Goal: Check status: Check status

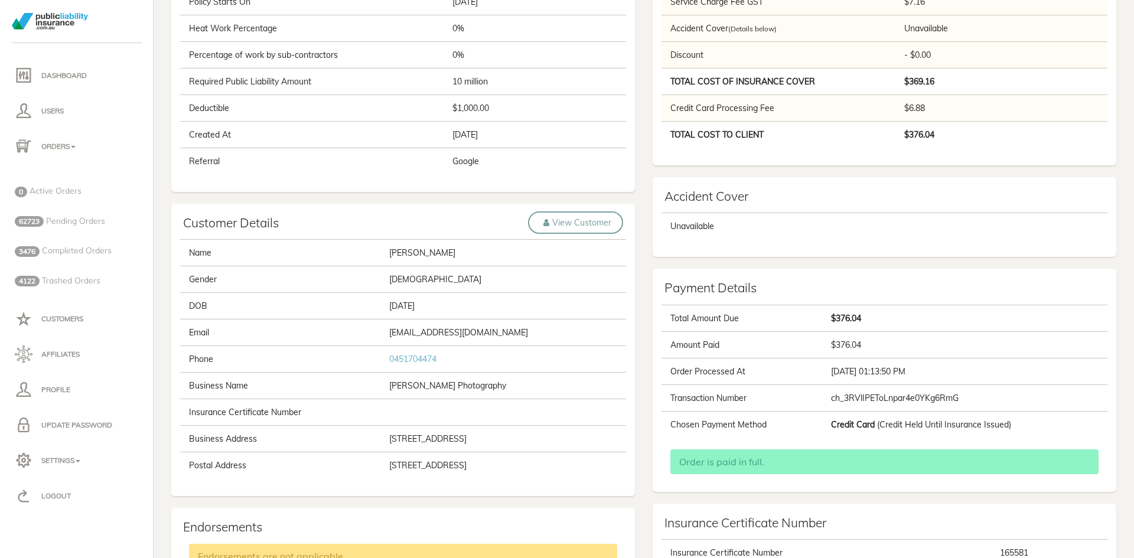
scroll to position [354, 0]
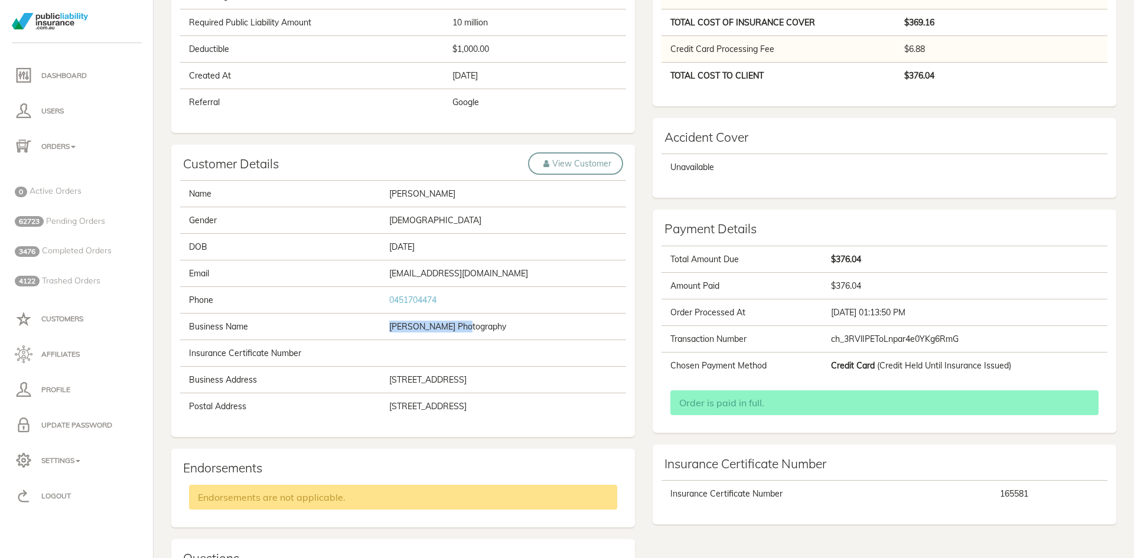
drag, startPoint x: 437, startPoint y: 327, endPoint x: 337, endPoint y: 328, distance: 99.8
click at [337, 328] on tr "Business Name [PERSON_NAME] Photography" at bounding box center [403, 327] width 446 height 27
copy tr "[PERSON_NAME] Photography"
click at [645, 116] on div "Order Details Exempted From Stamp Duty Gross Base Premium $242.23 Gross Base Pr…" at bounding box center [884, 122] width 481 height 828
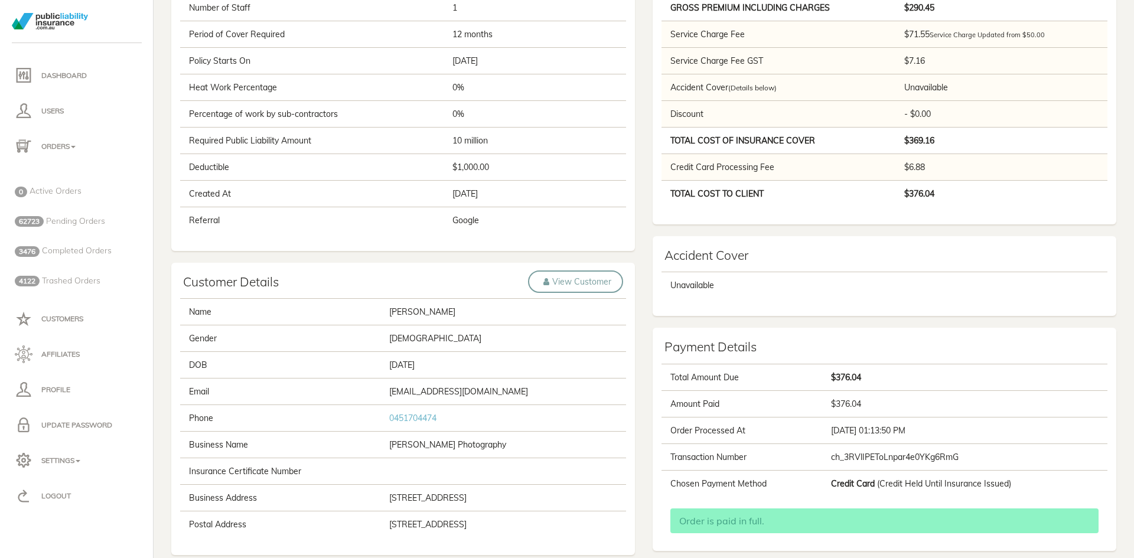
click at [171, 253] on div "Order Information #PLI03744 Completed Underwriter Protecsure Postcode 2177 Occu…" at bounding box center [402, 364] width 481 height 1077
click at [171, 256] on div "Order Information #PLI03744 Completed Underwriter Protecsure Postcode 2177 Occu…" at bounding box center [402, 364] width 481 height 1077
click at [171, 250] on div "Underwriter Protecsure Postcode 2177 Occupation Photographer (still/ video) Ann…" at bounding box center [403, 51] width 464 height 399
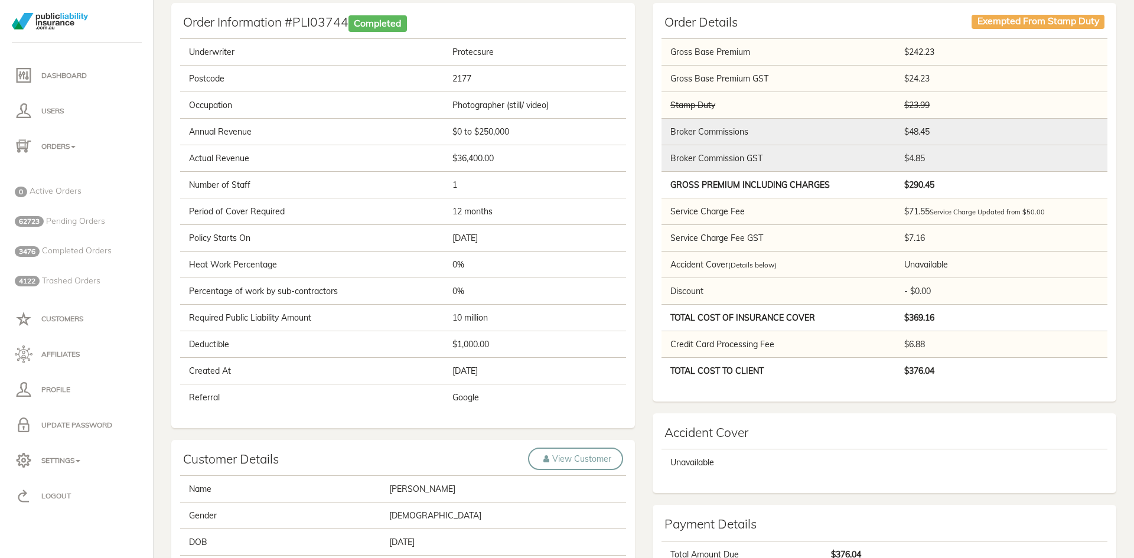
scroll to position [0, 0]
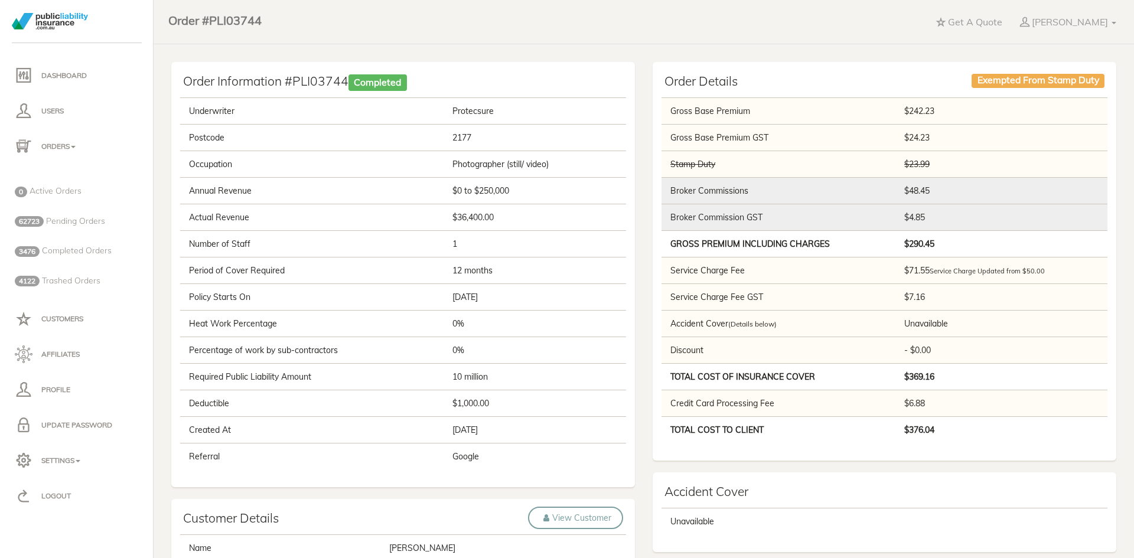
click at [949, 383] on td "$369.16" at bounding box center [1002, 377] width 210 height 27
drag, startPoint x: 974, startPoint y: 371, endPoint x: 659, endPoint y: 379, distance: 315.4
click at [661, 379] on tr "Total Cost of Insurance Cover $369.16" at bounding box center [884, 377] width 446 height 27
click at [935, 380] on td "$369.16" at bounding box center [1002, 377] width 210 height 27
click at [630, 237] on div "Underwriter Protecsure Postcode 2177 Occupation Photographer (still/ video) Ann…" at bounding box center [403, 288] width 464 height 399
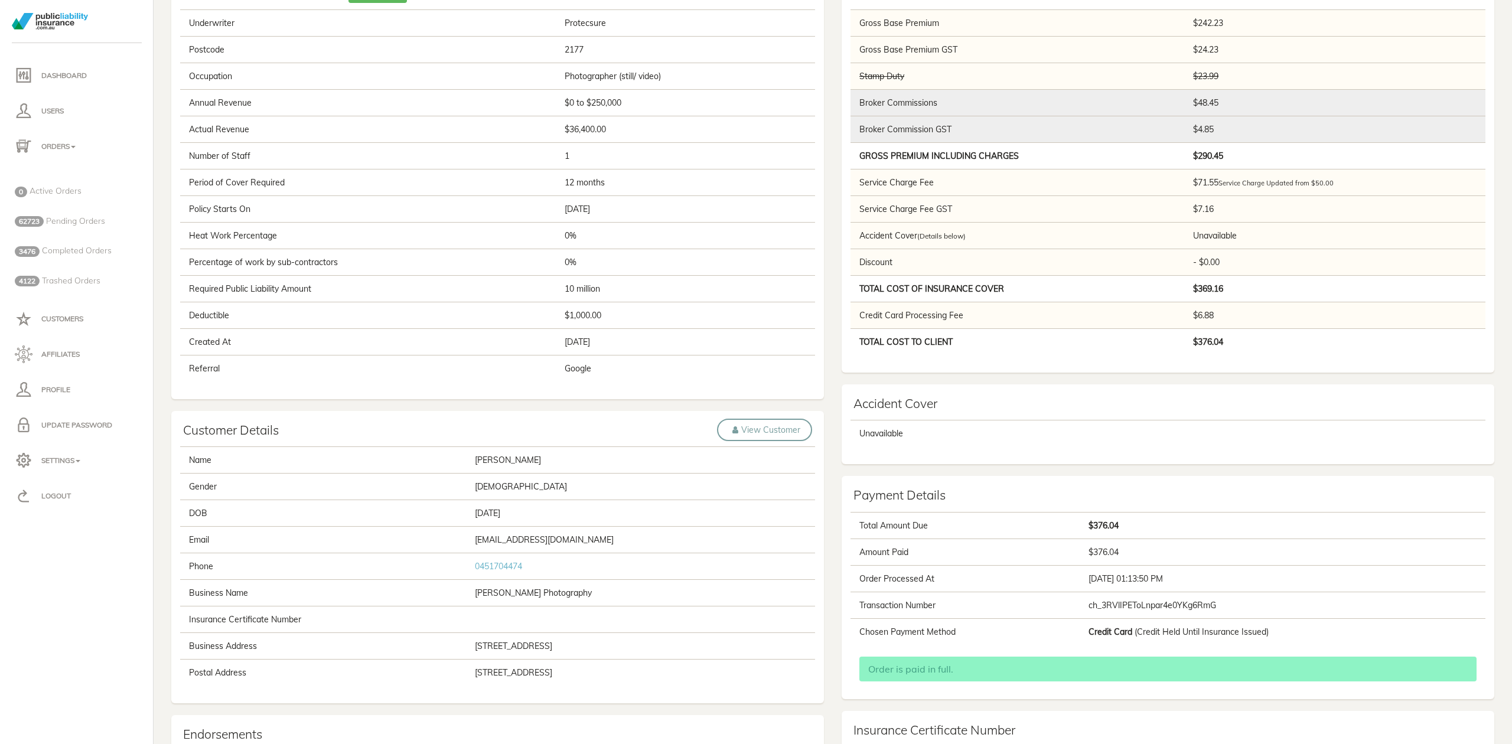
scroll to position [236, 0]
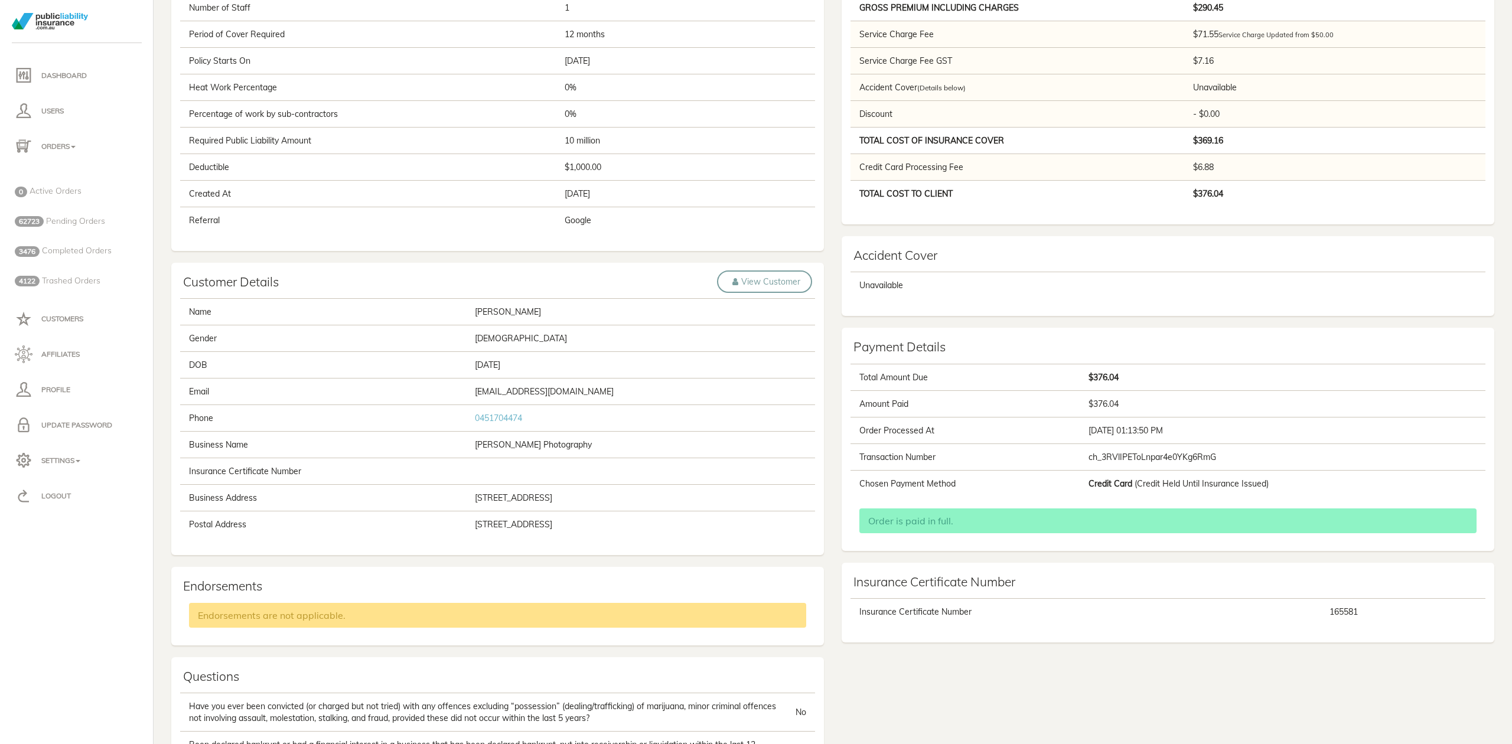
click at [825, 268] on div "Order Information #PLI03744 Completed Underwriter Protecsure Postcode 2177 Occu…" at bounding box center [497, 352] width 670 height 1053
click at [1012, 557] on div "Order Information #PLI03744 Completed Underwriter Protecsure Postcode 2177 Occu…" at bounding box center [832, 352] width 1340 height 1053
click at [1024, 557] on div "Order Information #PLI03744 Completed Underwriter Protecsure Postcode 2177 Occu…" at bounding box center [832, 352] width 1340 height 1053
click at [1040, 557] on div "Order Information #PLI03744 Completed Underwriter Protecsure Postcode 2177 Occu…" at bounding box center [832, 352] width 1340 height 1053
click at [898, 232] on div "Order Details Exempted From Stamp Duty Gross Base Premium $242.23 Gross Base Pr…" at bounding box center [1168, 240] width 670 height 828
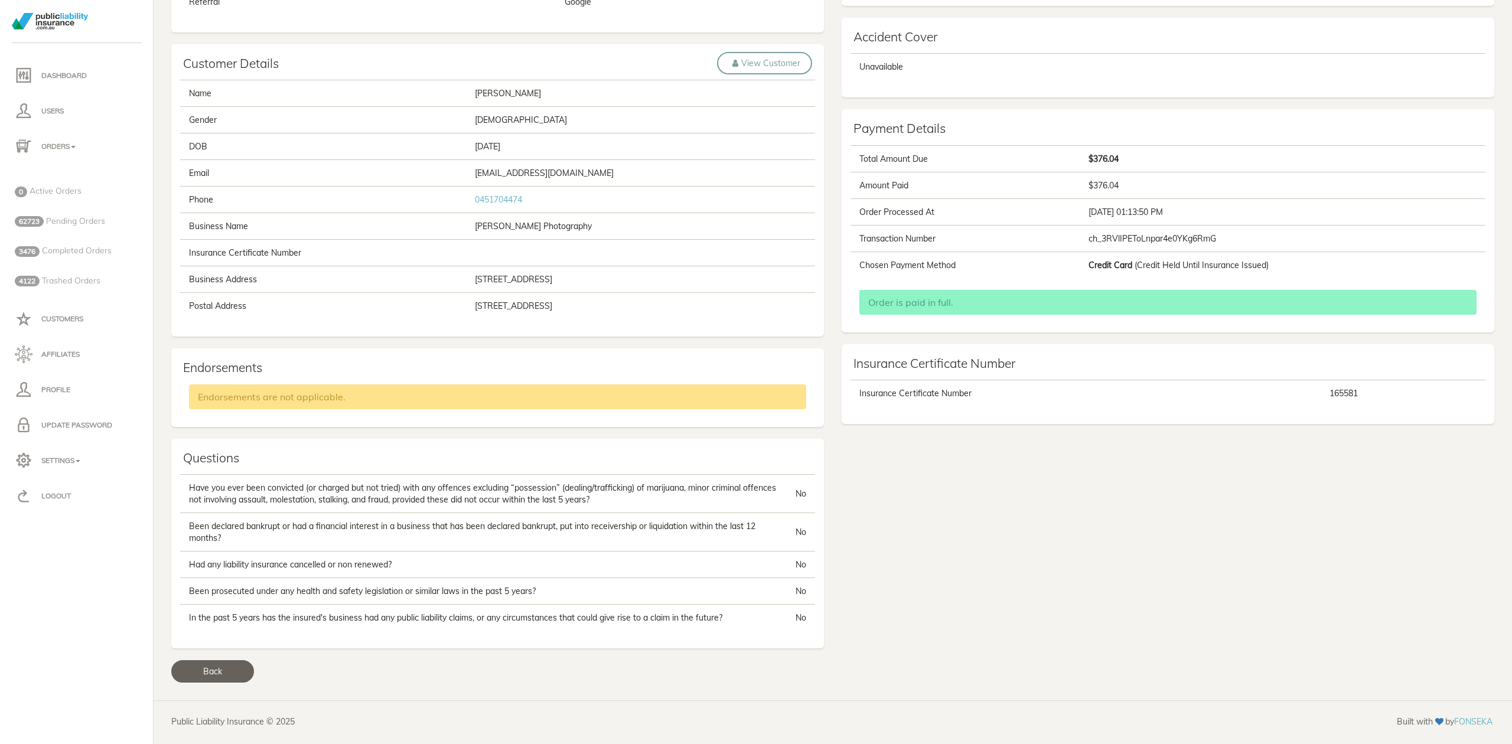
scroll to position [0, 0]
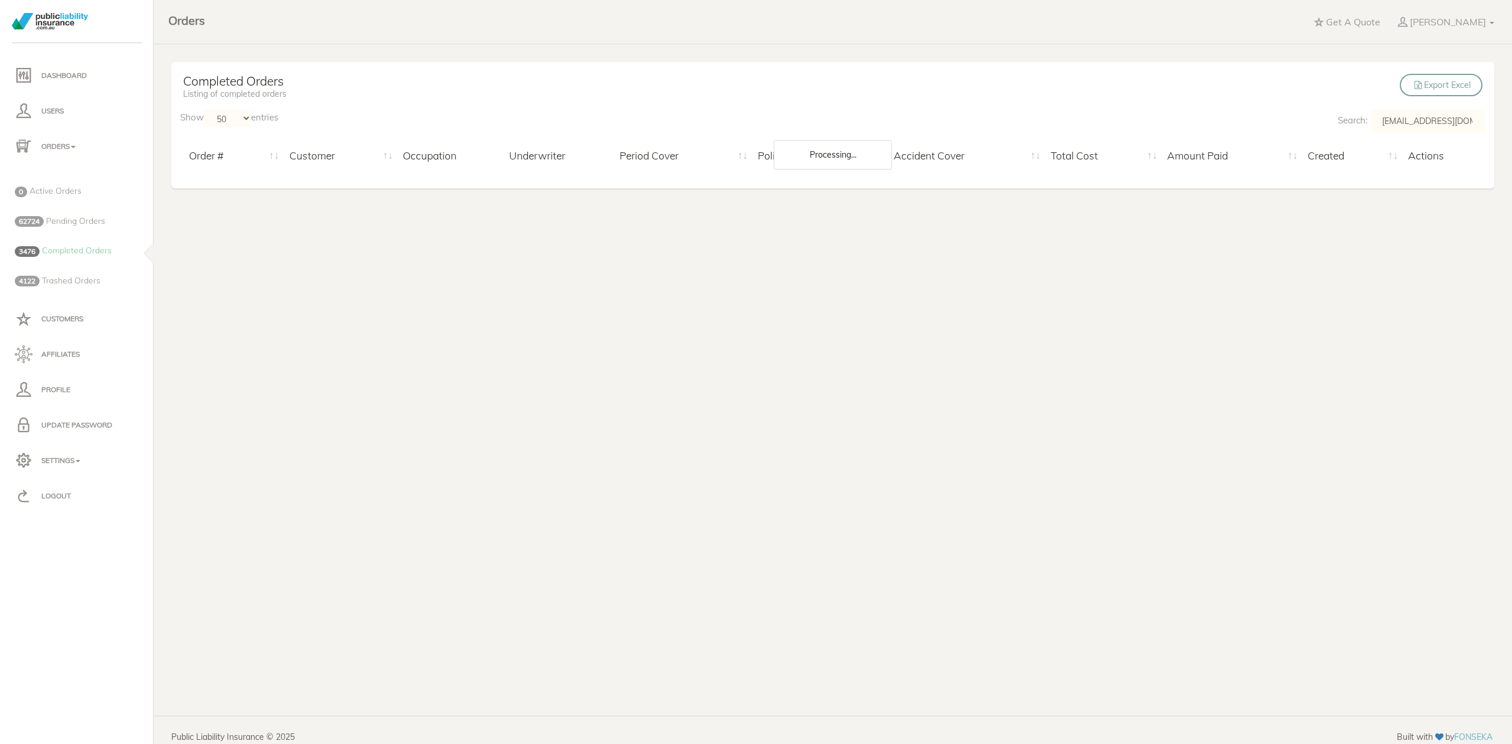
select select "50"
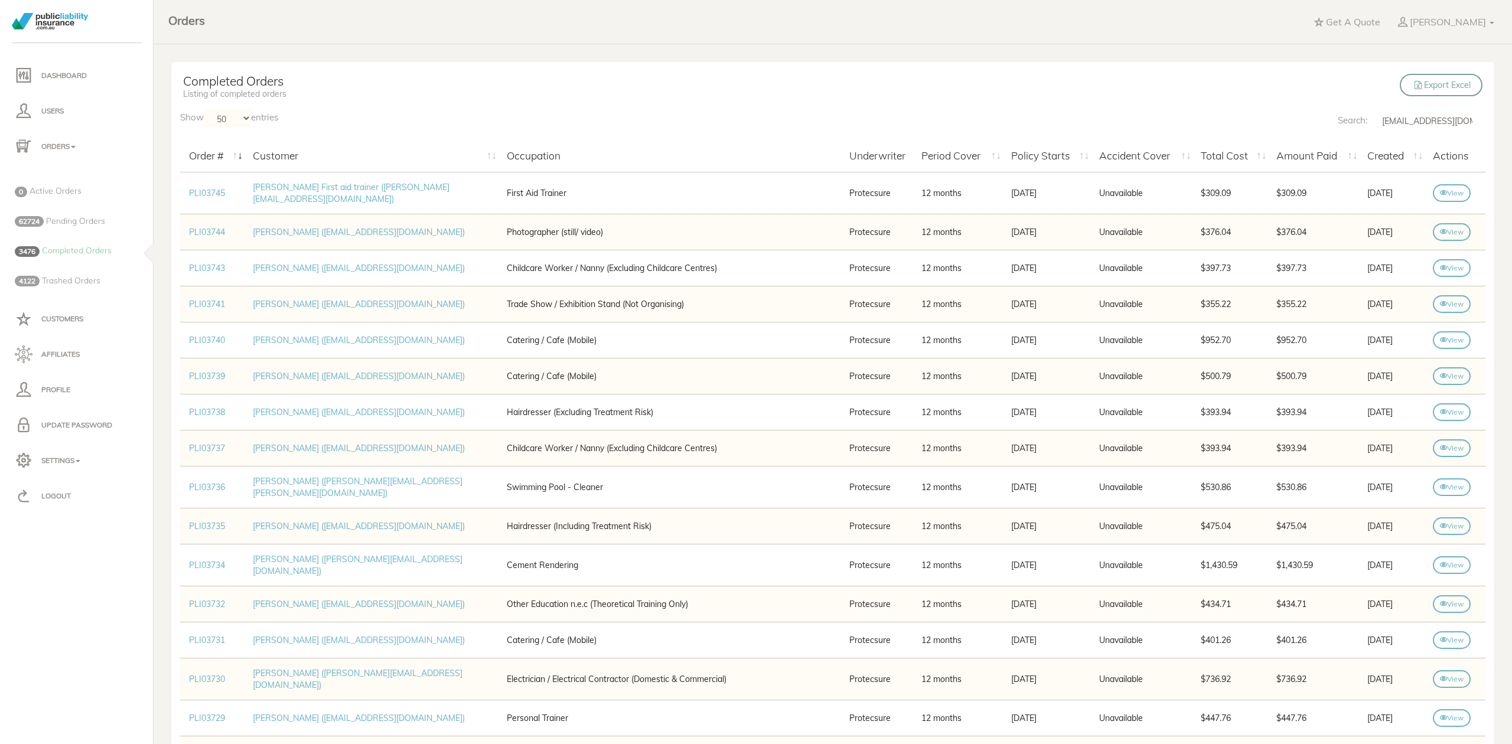
click at [1404, 118] on input "[EMAIL_ADDRESS][DOMAIN_NAME]" at bounding box center [1428, 121] width 114 height 24
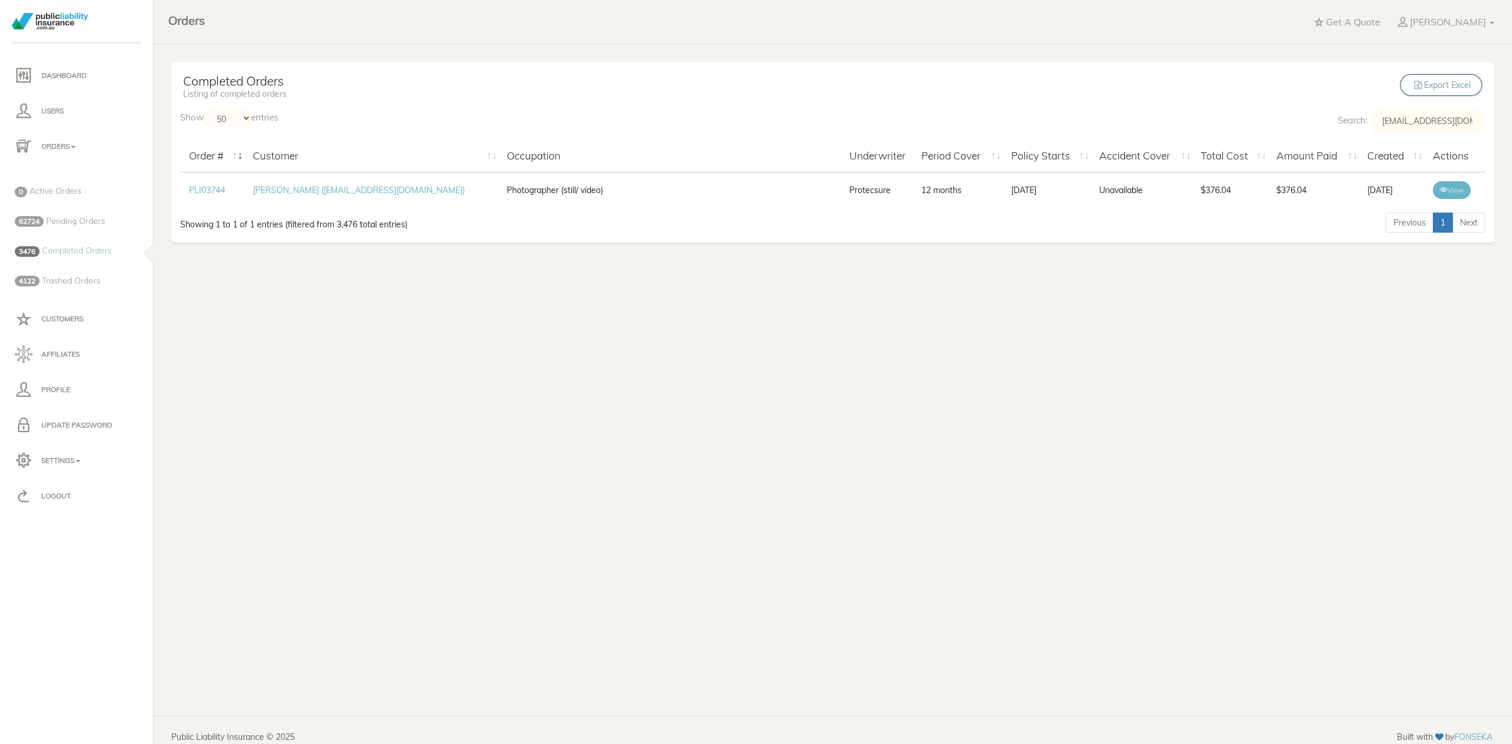
click at [1449, 190] on link "View" at bounding box center [1452, 190] width 38 height 18
